Goal: Information Seeking & Learning: Learn about a topic

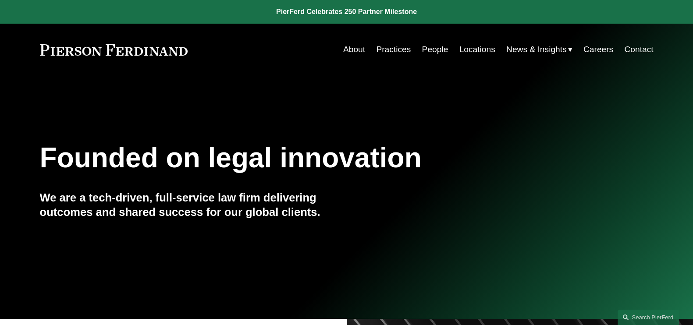
click at [0, 0] on span "News" at bounding box center [0, 0] width 0 height 0
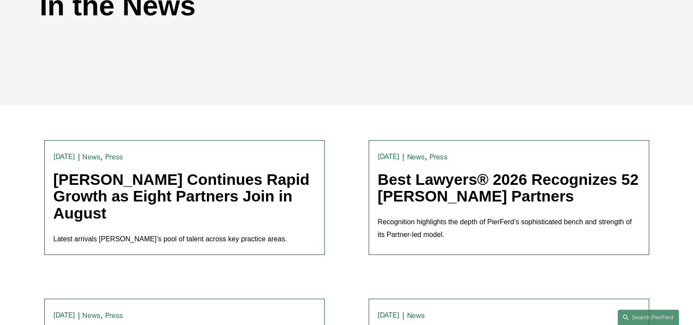
scroll to position [164, 0]
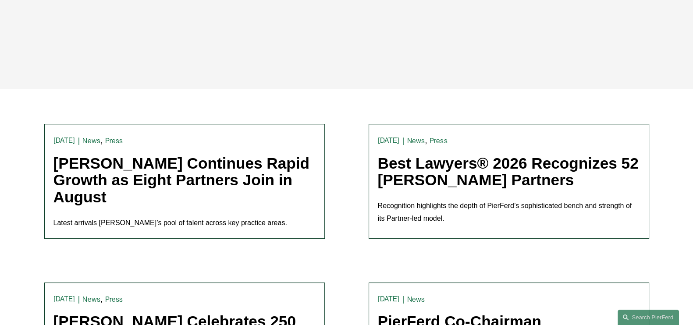
click at [173, 175] on link "Pierson Ferdinand Continues Rapid Growth as Eight Partners Join in August" at bounding box center [182, 180] width 257 height 51
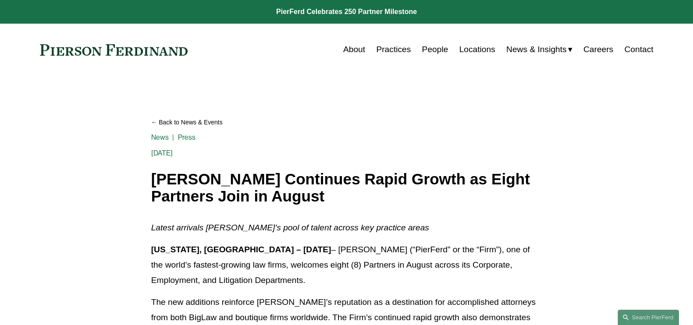
click at [391, 49] on link "Practices" at bounding box center [393, 49] width 35 height 17
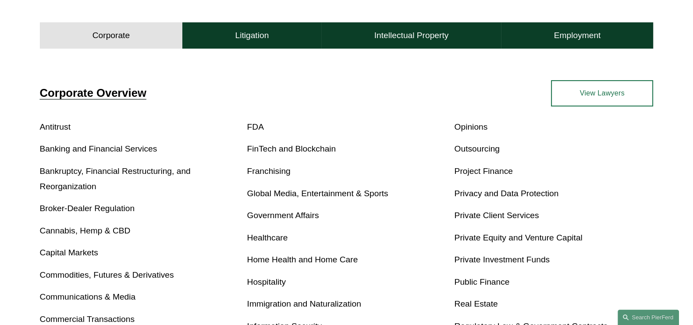
scroll to position [274, 0]
